Goal: Task Accomplishment & Management: Use online tool/utility

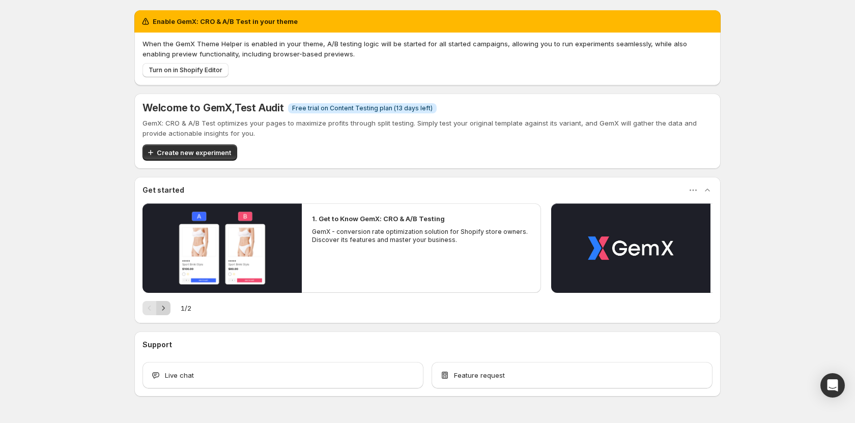
click at [164, 307] on icon "Next" at bounding box center [163, 308] width 10 height 10
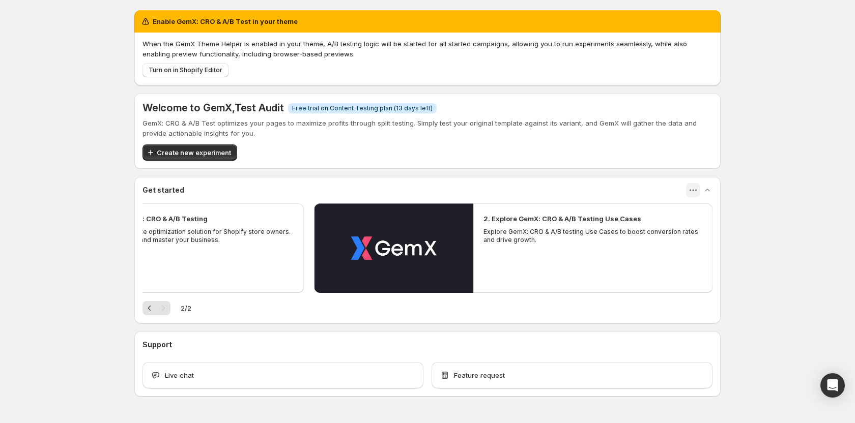
click at [695, 191] on icon "button" at bounding box center [693, 190] width 10 height 10
click at [145, 312] on icon "Previous" at bounding box center [150, 308] width 10 height 10
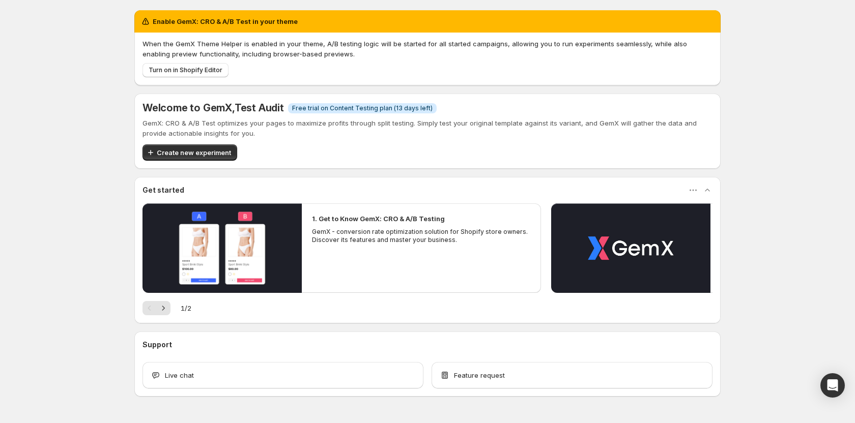
click at [201, 78] on div "When the GemX Theme Helper is enabled in your theme, A/B testing logic will be …" at bounding box center [427, 59] width 586 height 53
click at [194, 67] on span "Turn on in Shopify Editor" at bounding box center [186, 70] width 74 height 8
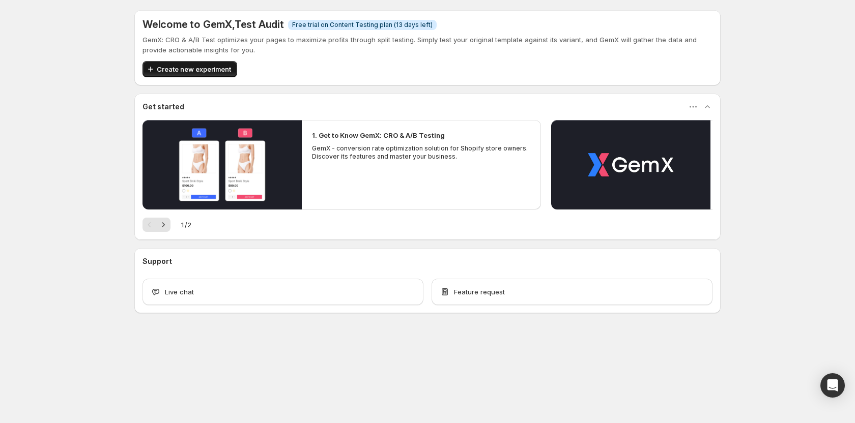
click at [203, 65] on span "Create new experiment" at bounding box center [194, 69] width 74 height 10
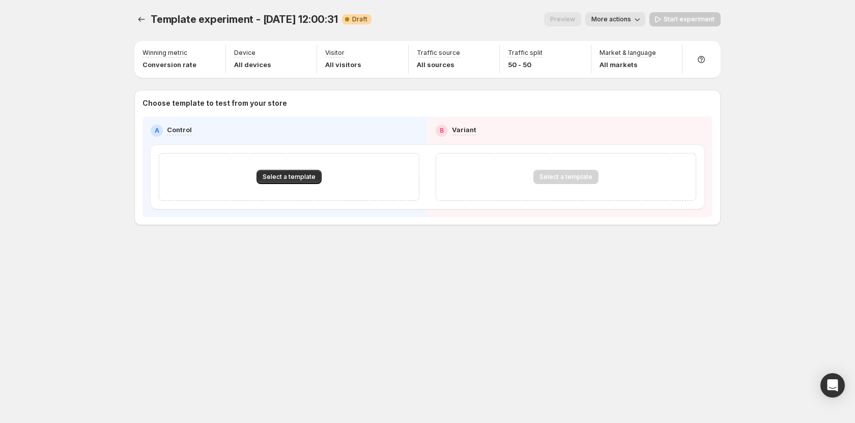
click at [600, 14] on button "More actions" at bounding box center [615, 19] width 60 height 14
click at [286, 176] on span "Select a template" at bounding box center [289, 177] width 53 height 8
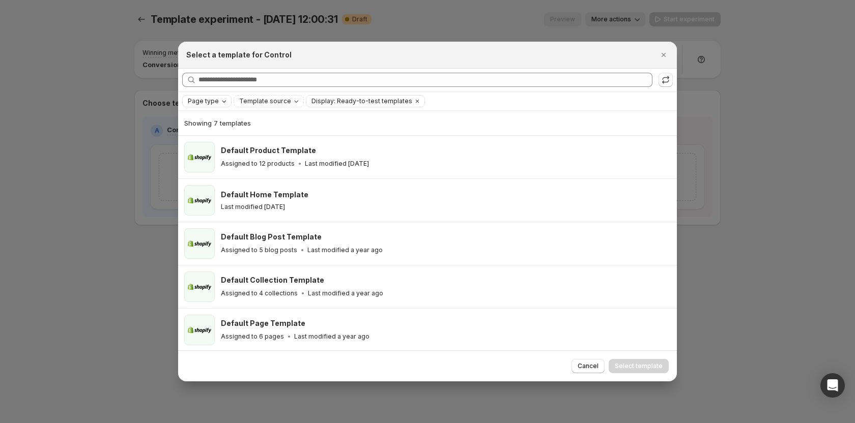
click at [215, 101] on span "Page type" at bounding box center [203, 101] width 31 height 8
click at [209, 132] on span "Home page" at bounding box center [220, 133] width 37 height 8
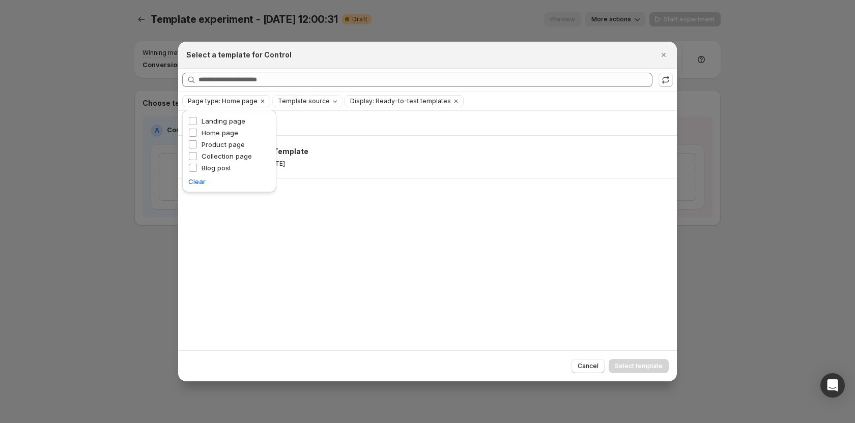
click at [354, 265] on div "Showing 1 template Default Home Template Last modified [DATE]" at bounding box center [427, 231] width 499 height 240
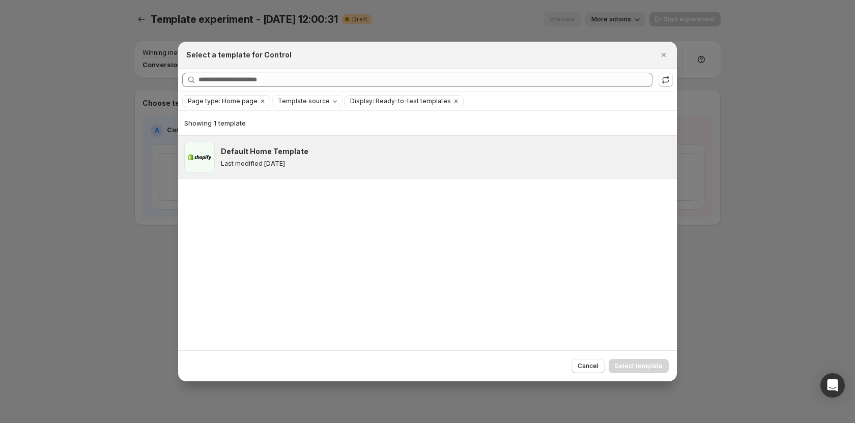
click at [277, 160] on p "Last modified [DATE]" at bounding box center [253, 164] width 64 height 8
click at [645, 363] on span "Select template" at bounding box center [639, 366] width 48 height 8
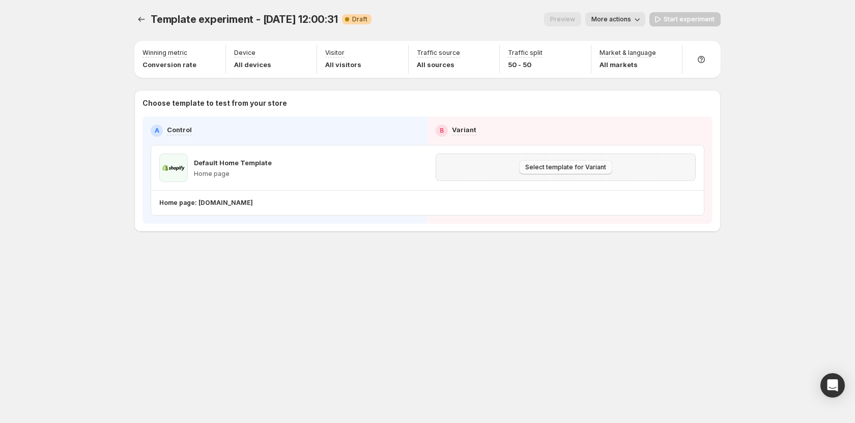
click at [558, 167] on span "Select template for Variant" at bounding box center [565, 167] width 81 height 8
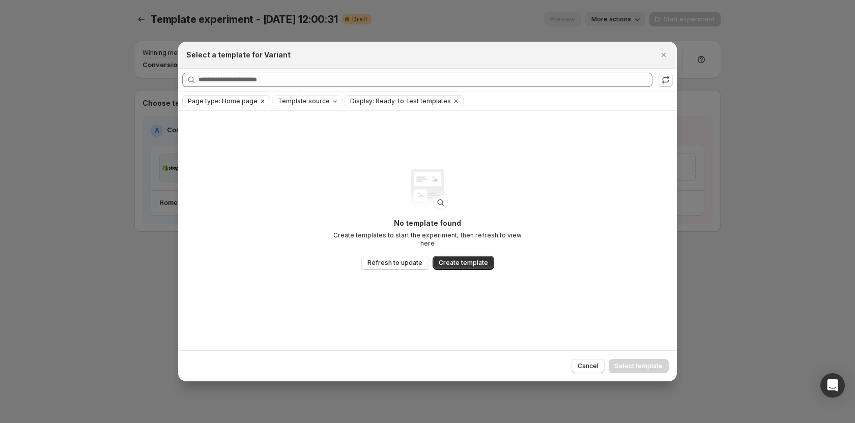
click at [238, 103] on span "Page type: Home page" at bounding box center [223, 101] width 70 height 8
click at [219, 149] on span "Product page" at bounding box center [223, 144] width 43 height 8
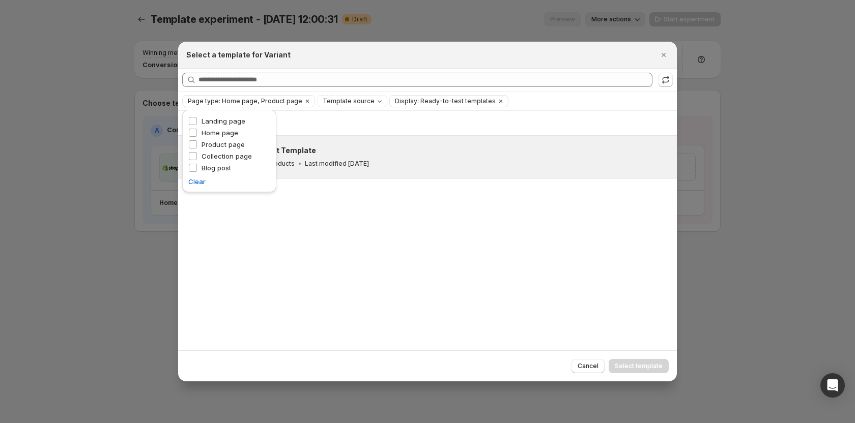
click at [427, 165] on div "Assigned to 12 products Last modified [DATE]" at bounding box center [444, 164] width 447 height 10
click at [633, 375] on div "Cancel Select template" at bounding box center [427, 366] width 499 height 31
click at [635, 367] on span "Select template" at bounding box center [639, 366] width 48 height 8
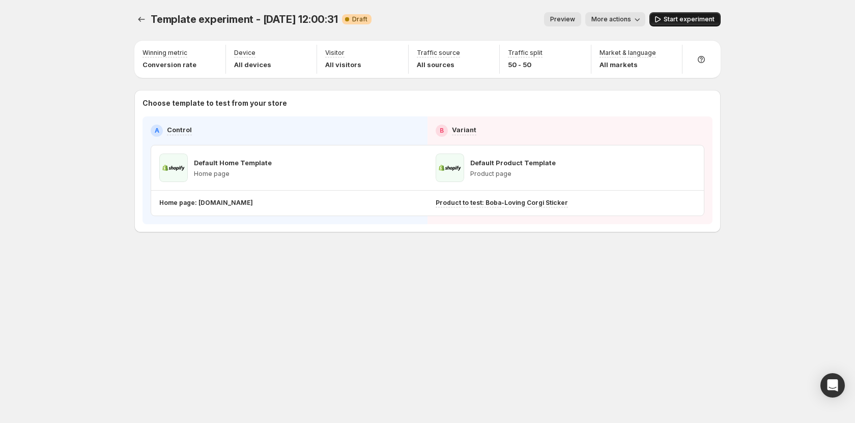
click at [666, 20] on span "Start experiment" at bounding box center [689, 19] width 51 height 8
click at [641, 20] on button "More actions" at bounding box center [611, 19] width 60 height 14
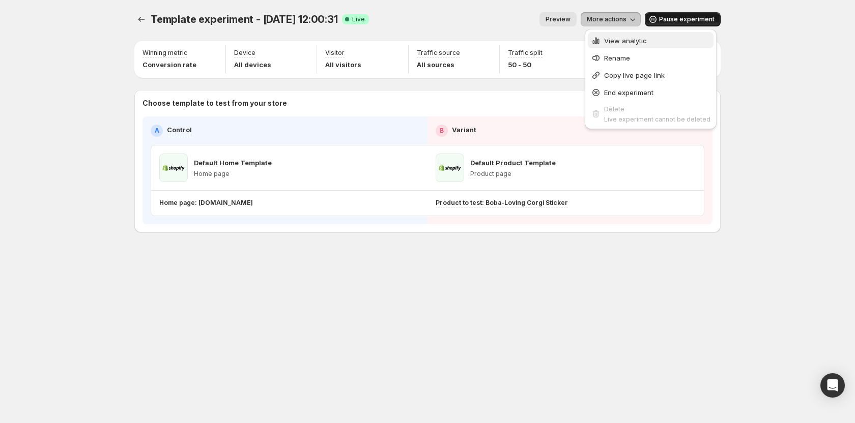
click at [620, 43] on span "View analytic" at bounding box center [625, 41] width 43 height 8
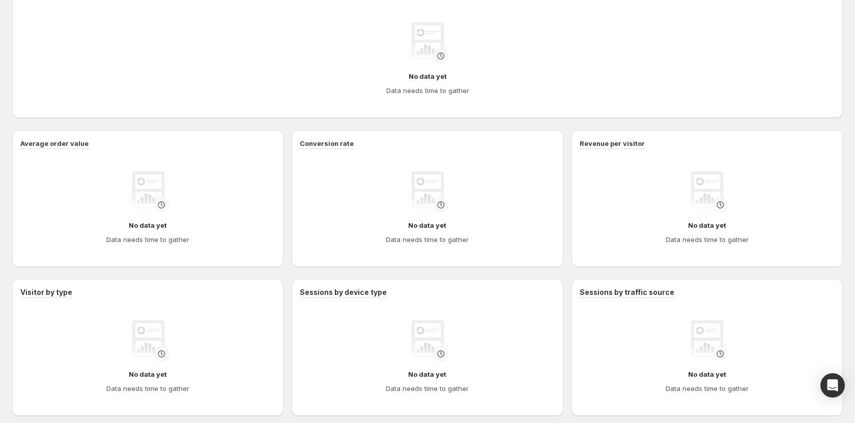
scroll to position [303, 0]
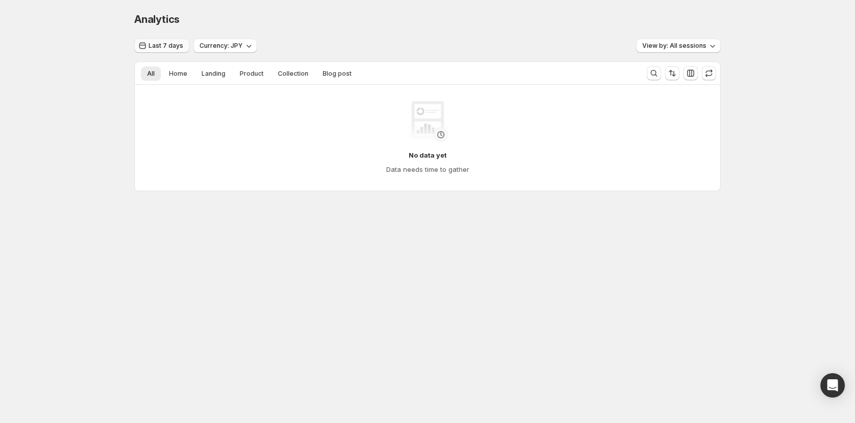
click at [180, 48] on span "Last 7 days" at bounding box center [166, 46] width 35 height 8
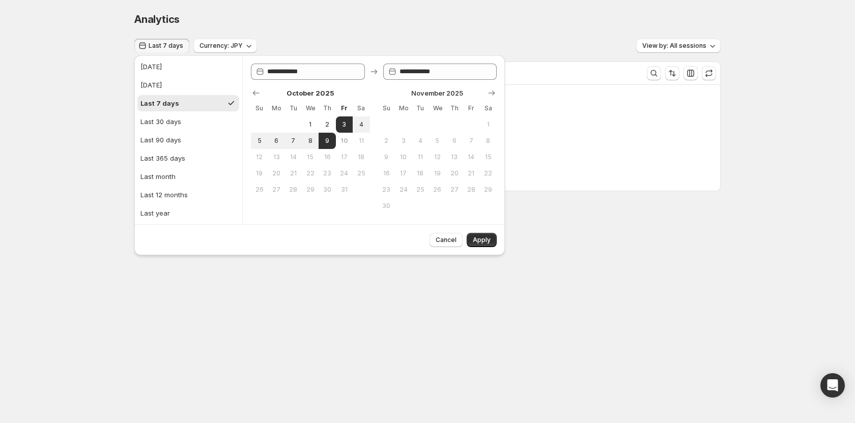
click at [180, 48] on span "Last 7 days" at bounding box center [166, 46] width 35 height 8
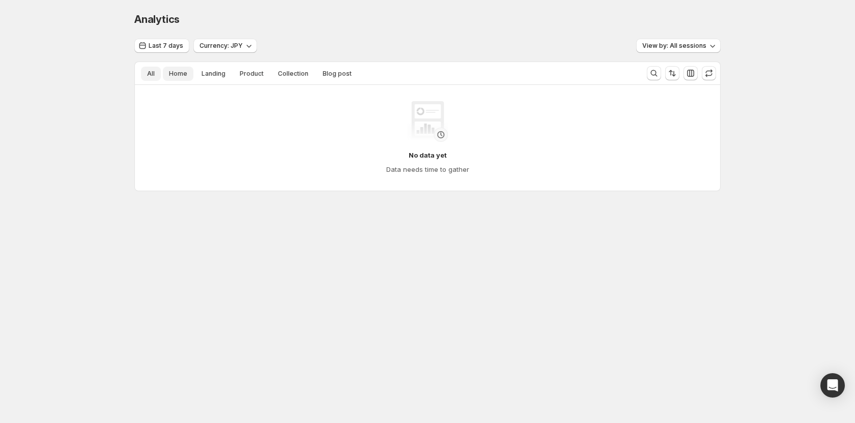
click at [185, 67] on button "Home" at bounding box center [178, 74] width 31 height 14
click at [211, 73] on span "Landing" at bounding box center [214, 74] width 24 height 8
click at [246, 75] on span "Product" at bounding box center [252, 74] width 24 height 8
click at [288, 79] on button "Collection" at bounding box center [293, 74] width 43 height 14
click at [323, 75] on span "Blog post" at bounding box center [337, 74] width 29 height 8
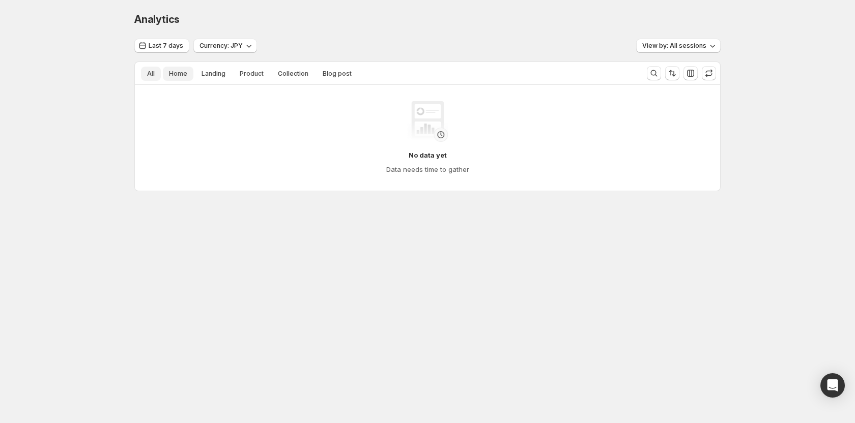
click at [185, 77] on span "Home" at bounding box center [178, 74] width 18 height 8
click at [217, 82] on div "All Home Landing Product Collection Blog post More views All Home Landing Produ…" at bounding box center [387, 73] width 504 height 22
click at [218, 78] on span "Landing" at bounding box center [214, 74] width 24 height 8
click at [237, 77] on button "Product" at bounding box center [252, 74] width 36 height 14
click at [292, 76] on span "Collection" at bounding box center [293, 74] width 31 height 8
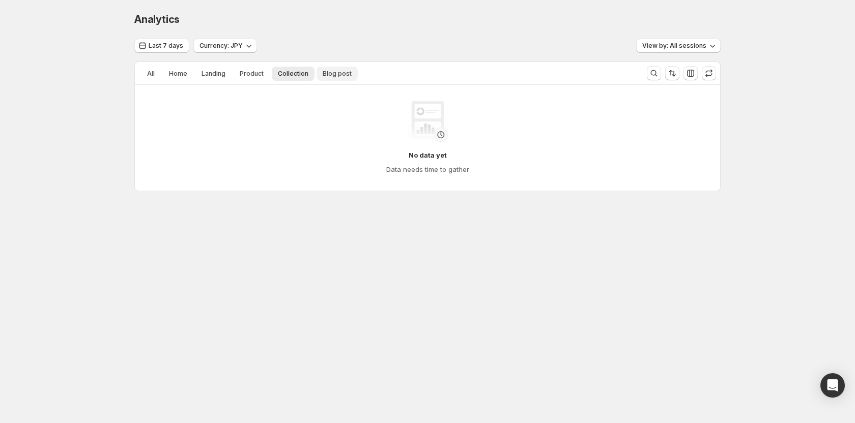
click at [349, 76] on button "Blog post" at bounding box center [337, 74] width 41 height 14
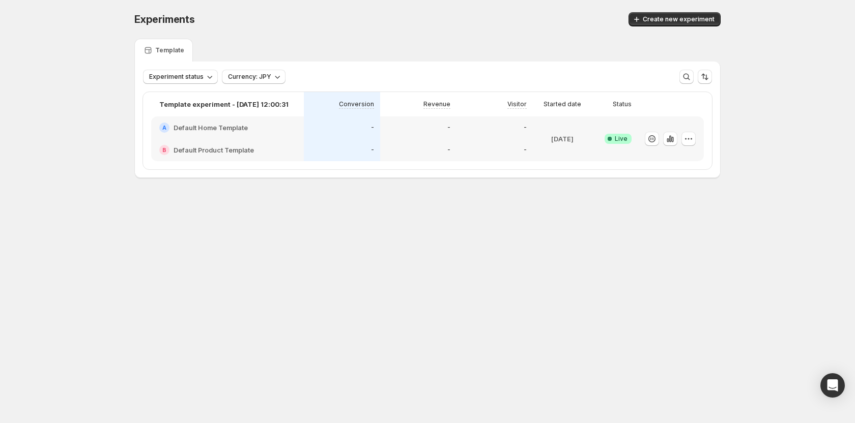
drag, startPoint x: 651, startPoint y: 138, endPoint x: 651, endPoint y: 185, distance: 47.3
click at [651, 185] on div "Experiments. This page is ready Experiments Create new experiment Template Expe…" at bounding box center [427, 116] width 611 height 233
click at [669, 143] on icon "button" at bounding box center [670, 139] width 10 height 10
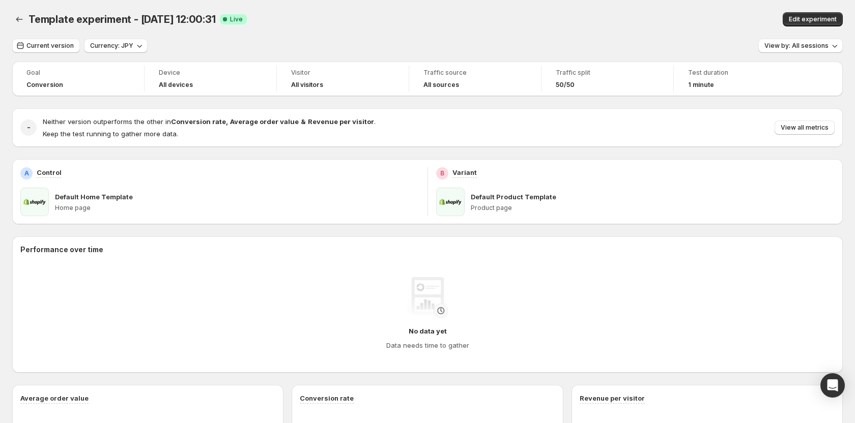
scroll to position [303, 0]
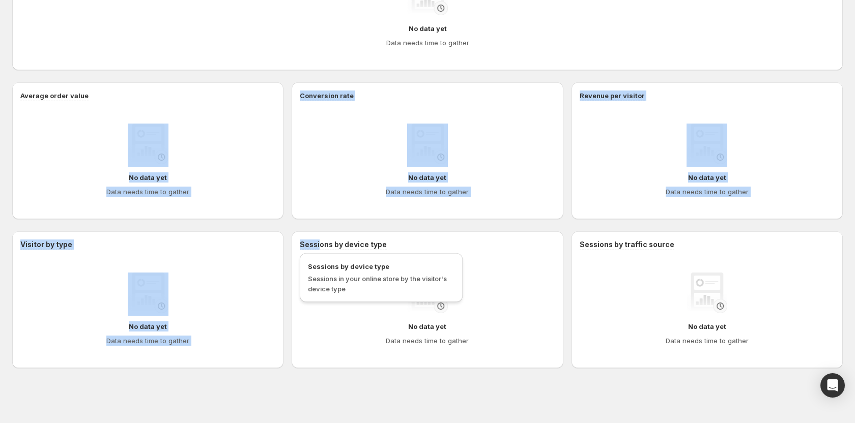
drag, startPoint x: 168, startPoint y: 113, endPoint x: 326, endPoint y: 249, distance: 208.6
click at [326, 249] on div "Performance over time No data yet Data needs time to gather Average order value…" at bounding box center [427, 151] width 831 height 435
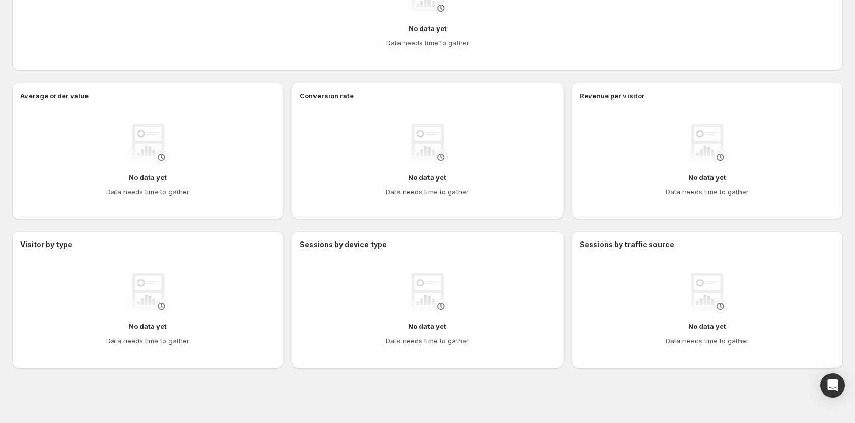
click at [521, 225] on div "Performance over time No data yet Data needs time to gather Average order value…" at bounding box center [427, 151] width 831 height 435
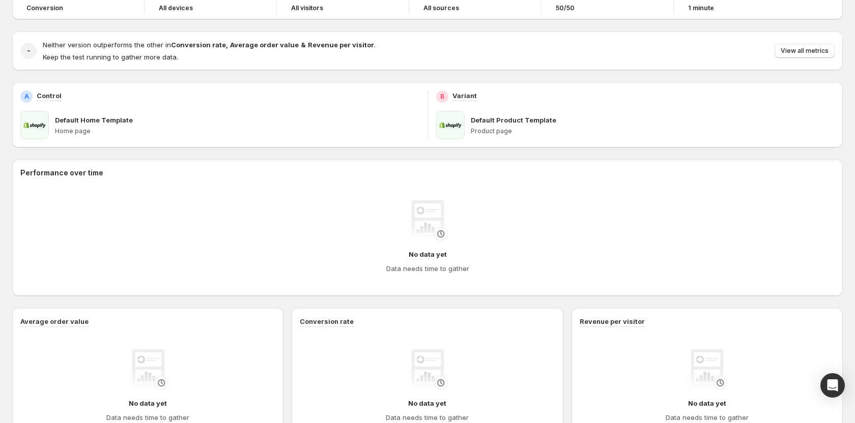
scroll to position [0, 0]
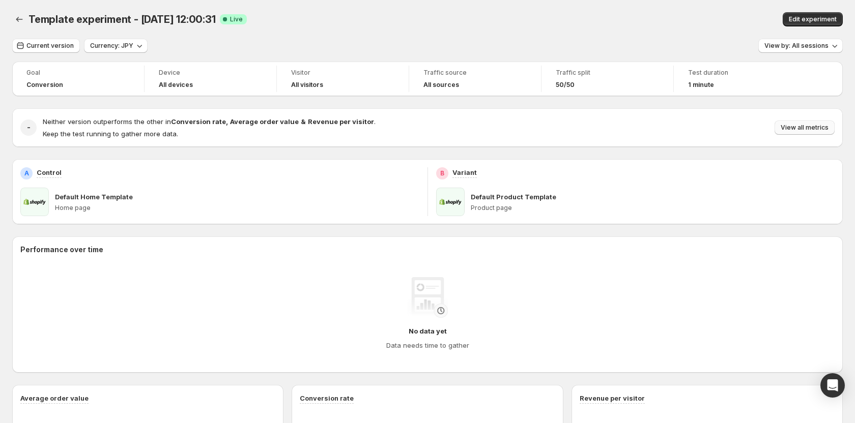
click at [802, 129] on span "View all metrics" at bounding box center [805, 128] width 48 height 8
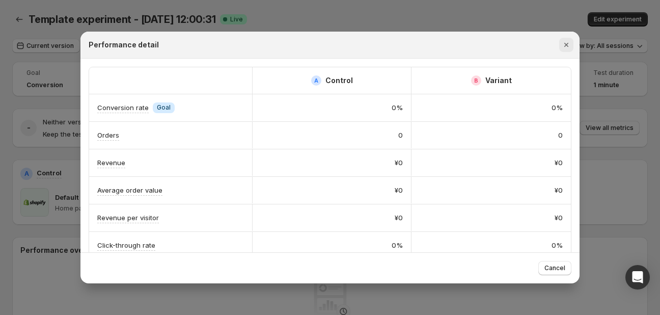
click at [563, 42] on icon "Close" at bounding box center [566, 45] width 10 height 10
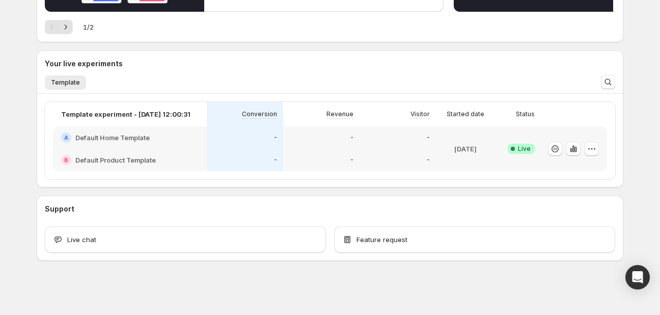
scroll to position [199, 0]
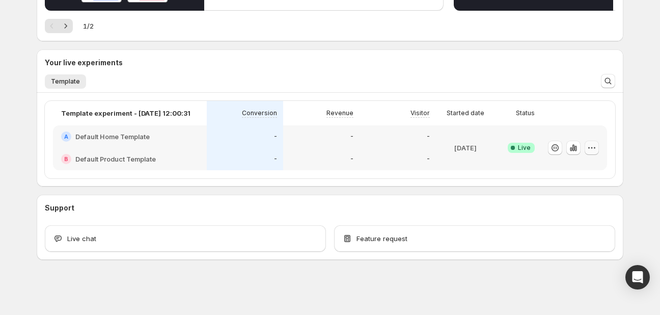
click at [590, 148] on icon "button" at bounding box center [591, 148] width 10 height 10
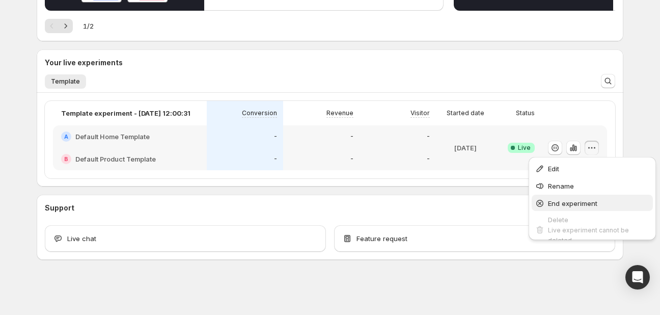
click at [573, 199] on span "End experiment" at bounding box center [572, 203] width 49 height 8
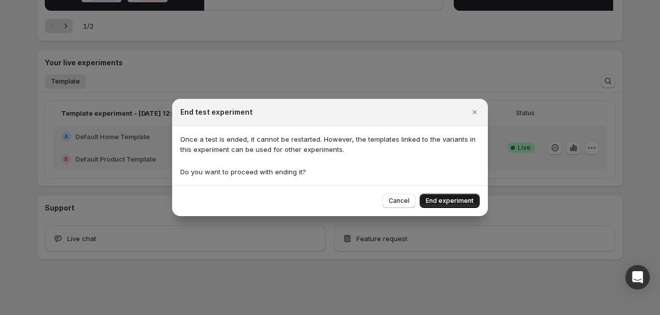
click at [460, 201] on span "End experiment" at bounding box center [449, 200] width 48 height 8
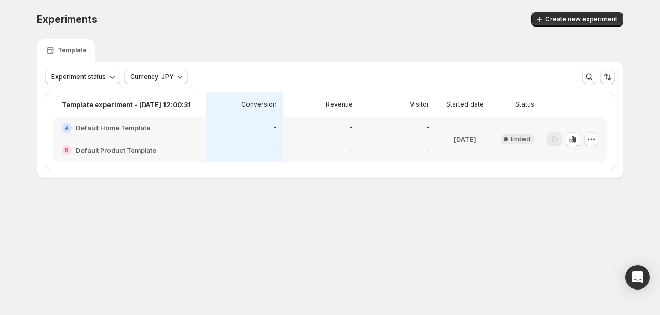
click at [595, 143] on icon "button" at bounding box center [591, 139] width 10 height 10
click at [571, 207] on div "Delete" at bounding box center [591, 212] width 63 height 10
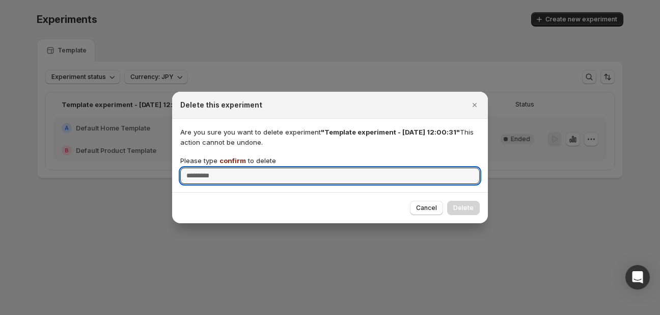
drag, startPoint x: 290, startPoint y: 171, endPoint x: 247, endPoint y: 163, distance: 42.9
click at [288, 172] on input "Please type confirm to delete" at bounding box center [329, 175] width 299 height 16
click at [237, 159] on span "confirm" at bounding box center [232, 160] width 26 height 8
click at [237, 167] on input "Please type confirm to delete" at bounding box center [329, 175] width 299 height 16
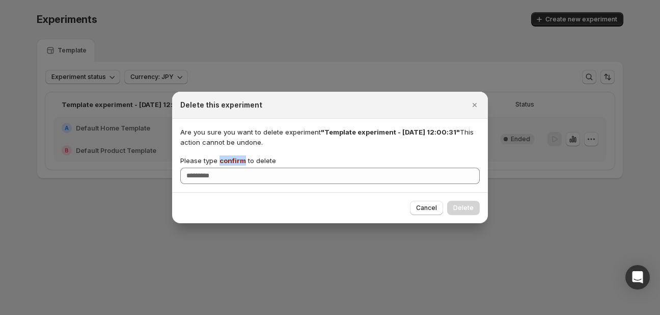
click at [237, 159] on span "confirm" at bounding box center [232, 160] width 26 height 8
click at [237, 167] on input "Please type confirm to delete" at bounding box center [329, 175] width 299 height 16
copy span "confirm"
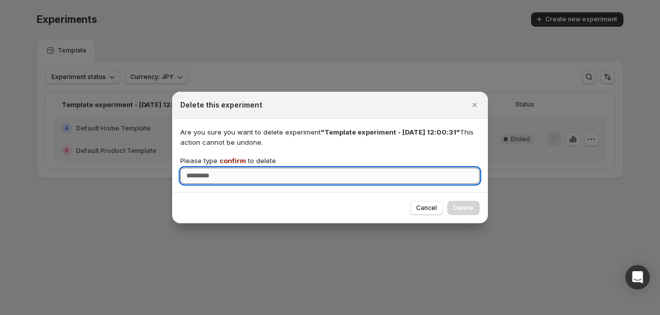
click at [234, 174] on input "Please type confirm to delete" at bounding box center [329, 175] width 299 height 16
paste input "*******"
type input "*******"
click at [466, 208] on span "Delete" at bounding box center [463, 208] width 20 height 8
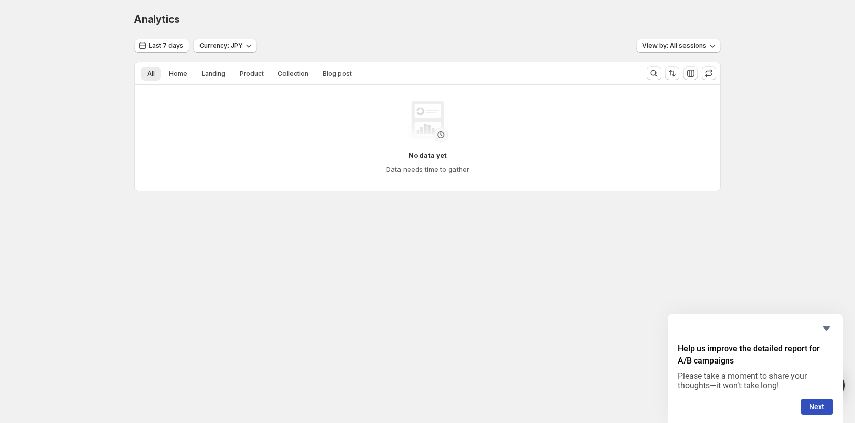
click at [431, 172] on h4 "Data needs time to gather" at bounding box center [427, 169] width 83 height 10
copy h4 "time"
click at [413, 249] on body "Analytics. This page is ready Analytics Last 7 days Currency: JPY View by: All …" at bounding box center [427, 211] width 855 height 423
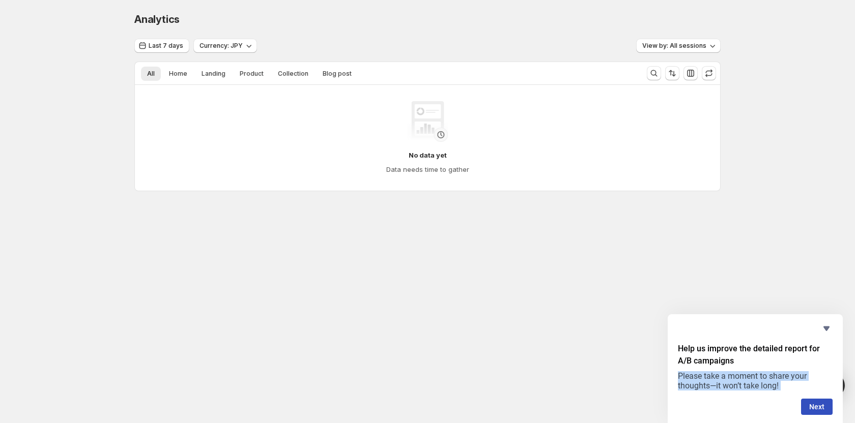
drag, startPoint x: 671, startPoint y: 371, endPoint x: 759, endPoint y: 402, distance: 93.4
click at [759, 402] on form "Help us improve the detailed report for A/B campaigns Please take a moment to s…" at bounding box center [755, 379] width 175 height 72
click at [810, 410] on button "Next" at bounding box center [817, 407] width 32 height 16
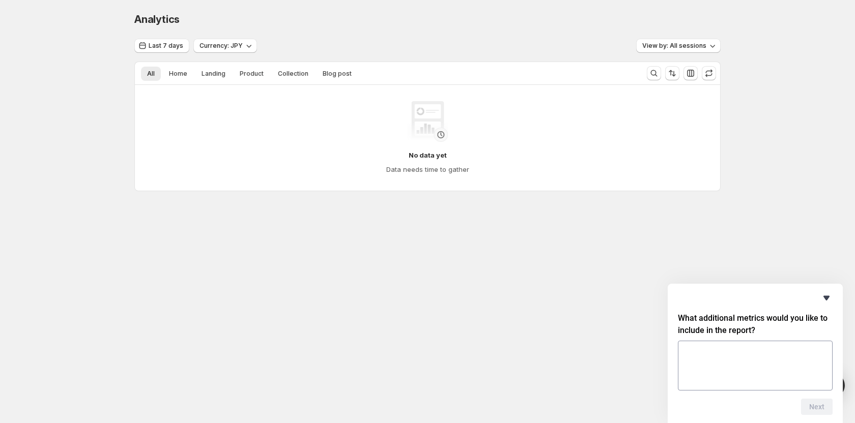
click at [827, 299] on icon "Hide survey" at bounding box center [826, 298] width 6 height 5
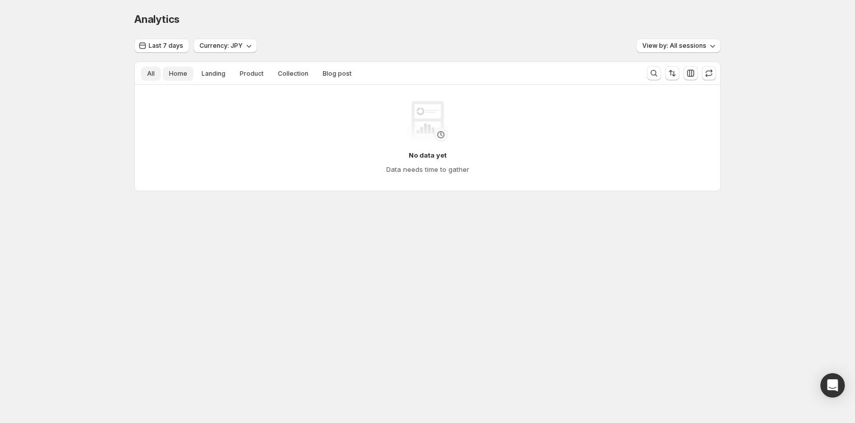
click at [183, 80] on button "Home" at bounding box center [178, 74] width 31 height 14
click at [211, 79] on button "Landing" at bounding box center [213, 74] width 36 height 14
click at [236, 73] on button "Product" at bounding box center [252, 74] width 36 height 14
click at [292, 80] on button "Collection" at bounding box center [293, 74] width 43 height 14
click at [326, 77] on span "Blog post" at bounding box center [337, 74] width 29 height 8
